Goal: Task Accomplishment & Management: Use online tool/utility

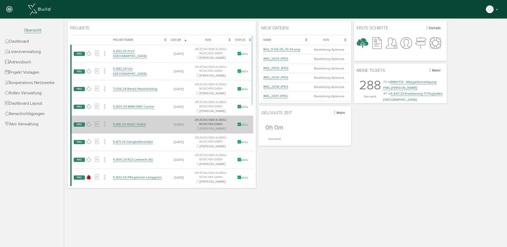
click at [128, 123] on link "5.881.24 ADAC HQKA" at bounding box center [129, 124] width 33 height 5
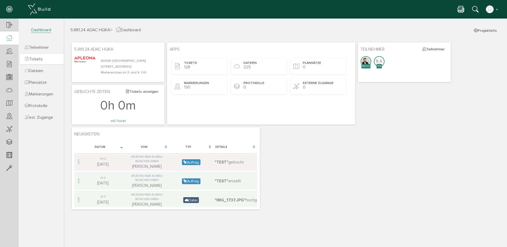
click at [37, 55] on link "Tickets" at bounding box center [42, 59] width 44 height 10
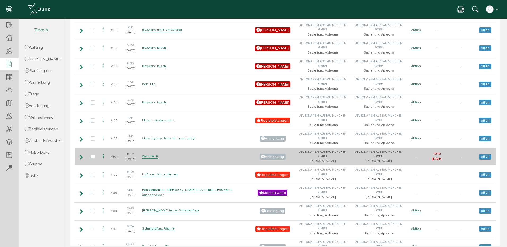
scroll to position [504, 0]
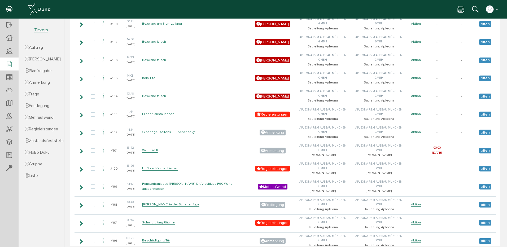
checkbox input "true"
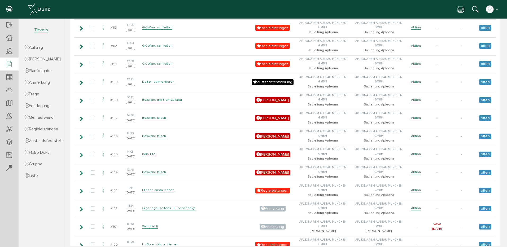
scroll to position [455, 0]
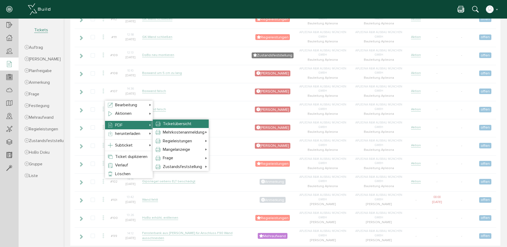
click at [170, 124] on span "Ticketübersicht" at bounding box center [177, 123] width 29 height 5
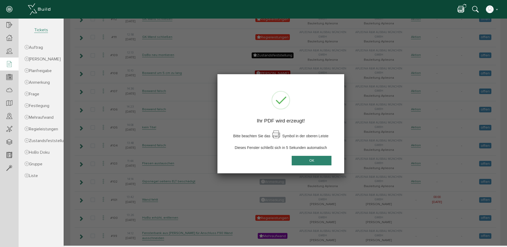
click at [304, 156] on button "OK" at bounding box center [312, 161] width 40 height 10
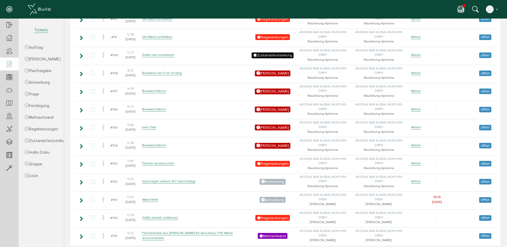
click at [461, 7] on icon at bounding box center [461, 10] width 6 height 8
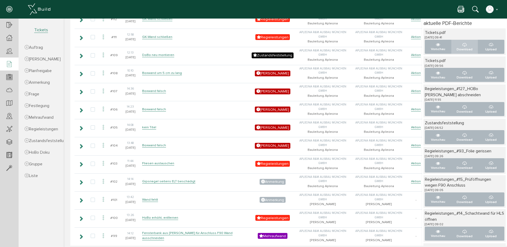
click at [463, 46] on icon "..." at bounding box center [465, 44] width 4 height 5
